Goal: Navigation & Orientation: Find specific page/section

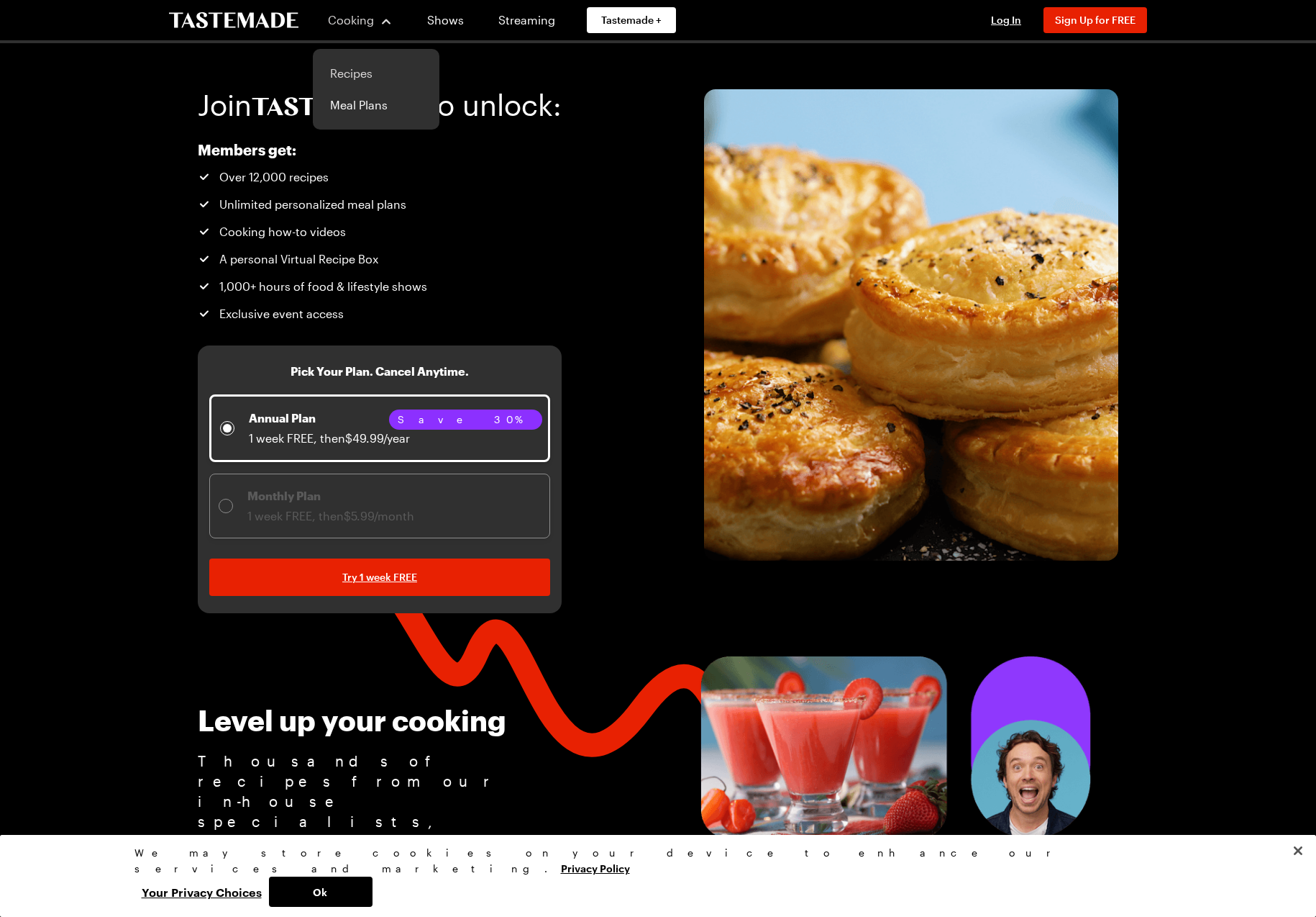
click at [373, 76] on link "Recipes" at bounding box center [377, 73] width 109 height 32
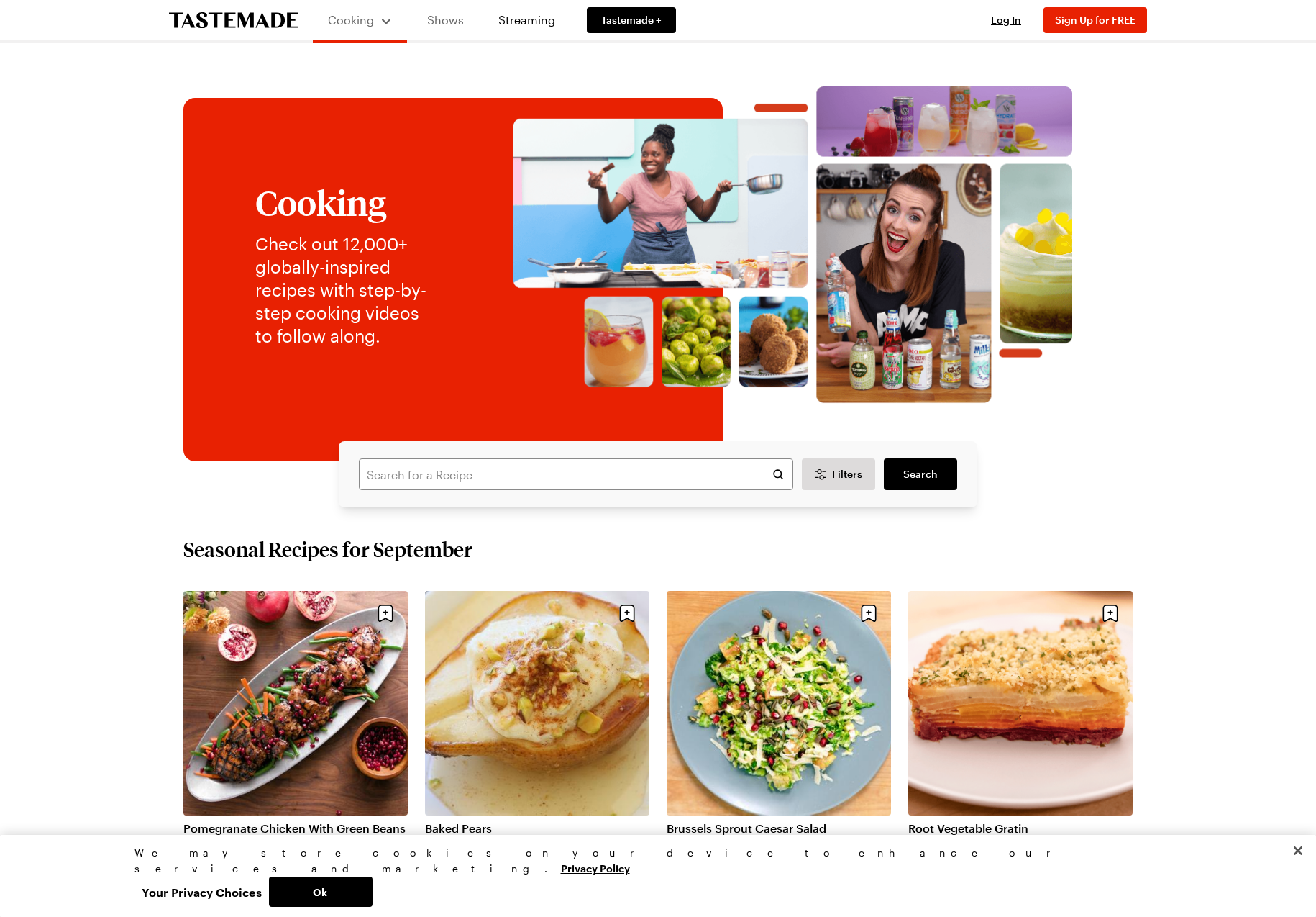
click at [454, 27] on link "Shows" at bounding box center [445, 20] width 65 height 40
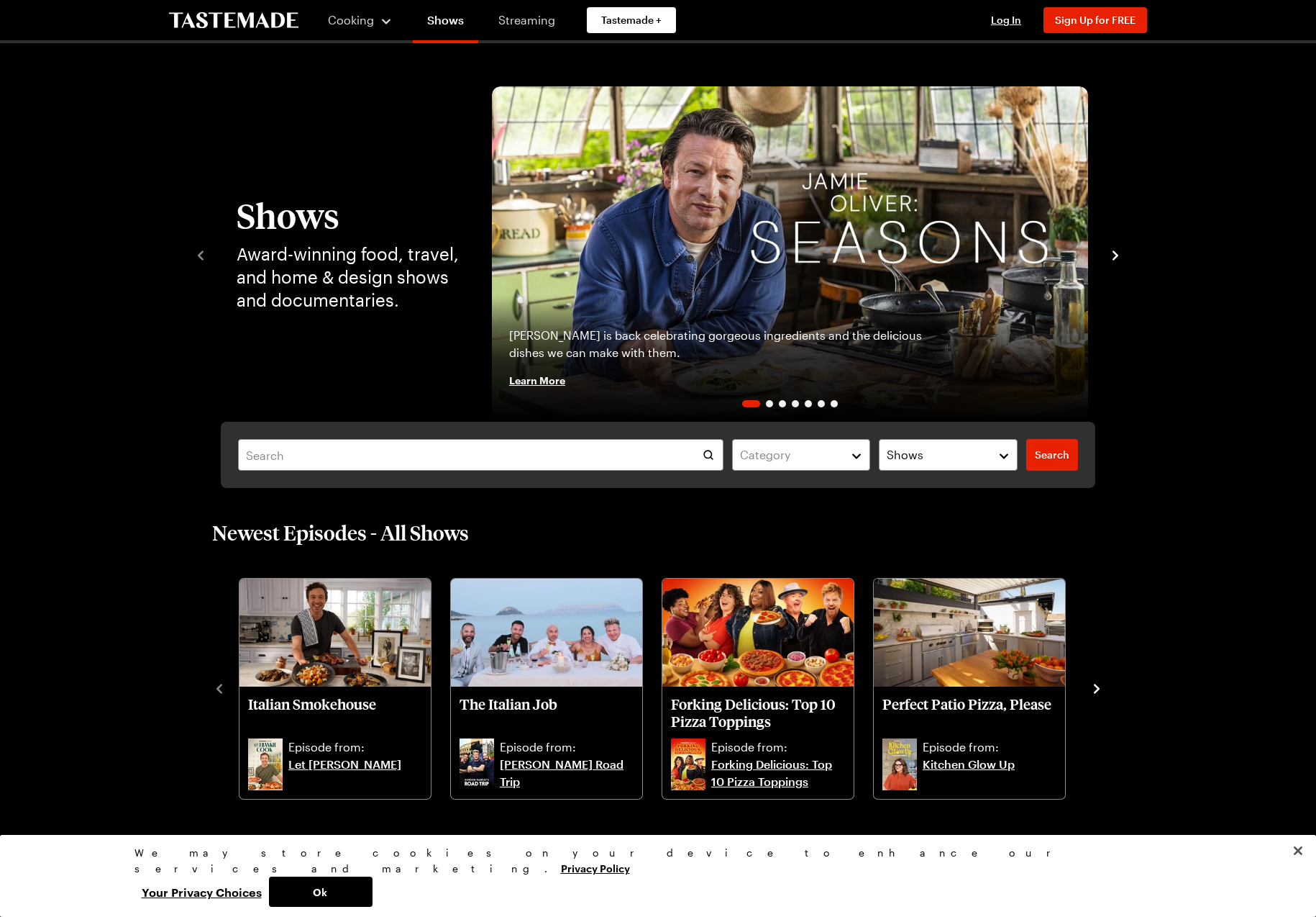
click at [531, 25] on link "Streaming" at bounding box center [527, 20] width 86 height 40
